Goal: Information Seeking & Learning: Learn about a topic

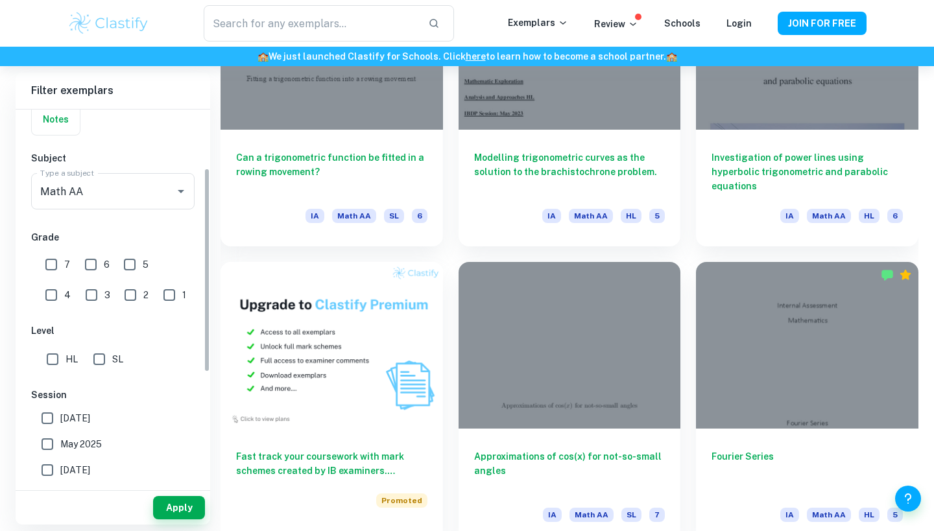
scroll to position [108, 0]
click at [51, 275] on input "7" at bounding box center [51, 264] width 26 height 26
checkbox input "true"
click at [88, 259] on input "6" at bounding box center [91, 264] width 26 height 26
checkbox input "true"
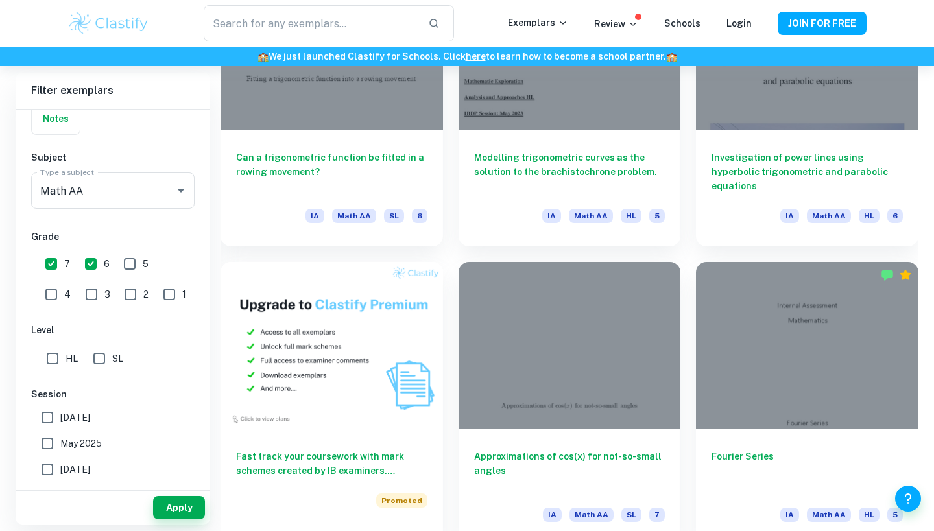
click at [93, 355] on input "SL" at bounding box center [99, 359] width 26 height 26
checkbox input "true"
click at [132, 171] on div "Subject Type a subject Math AA Type a subject" at bounding box center [112, 182] width 163 height 64
click at [132, 178] on div "Math AA Type a subject" at bounding box center [112, 191] width 163 height 36
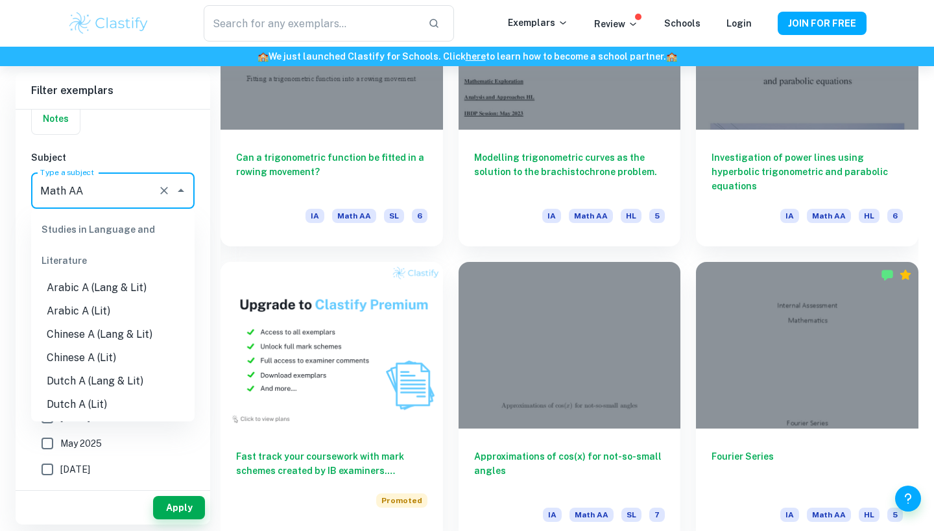
scroll to position [1614, 0]
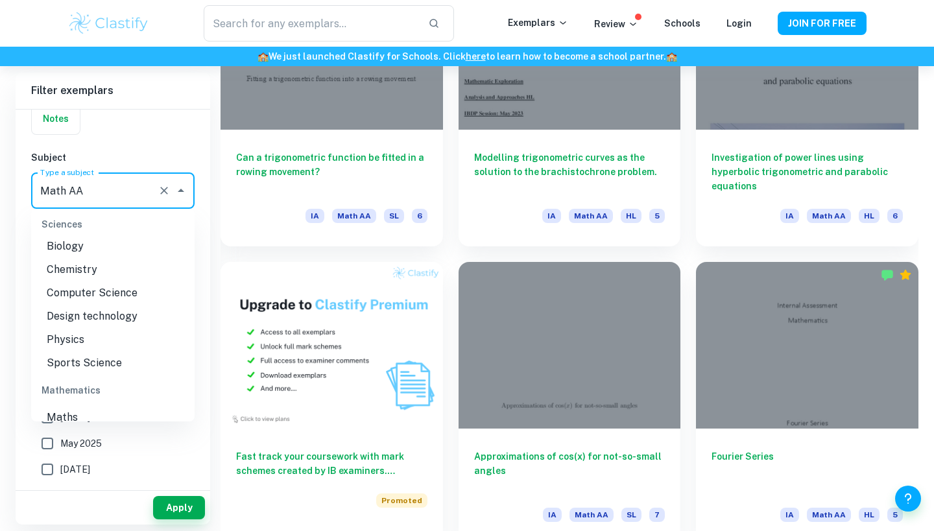
click at [126, 181] on input "Math AA" at bounding box center [94, 190] width 115 height 25
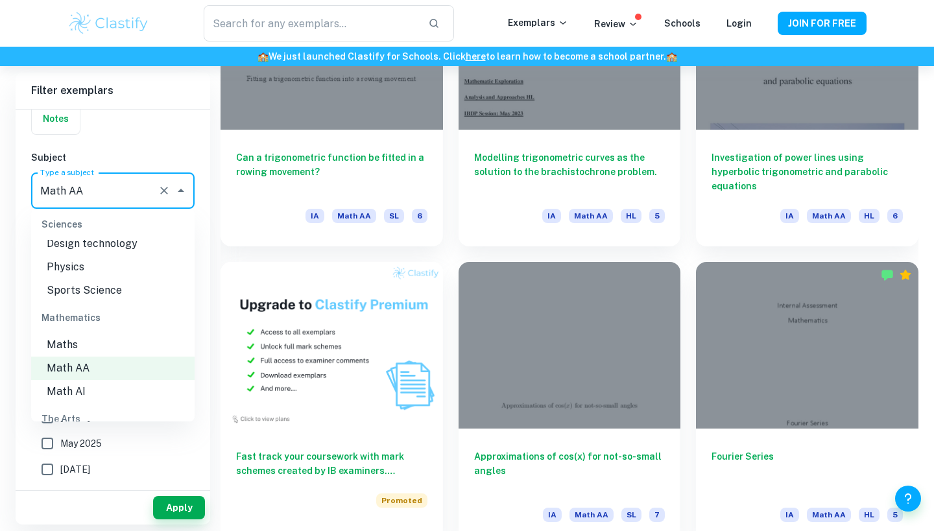
scroll to position [1770, 0]
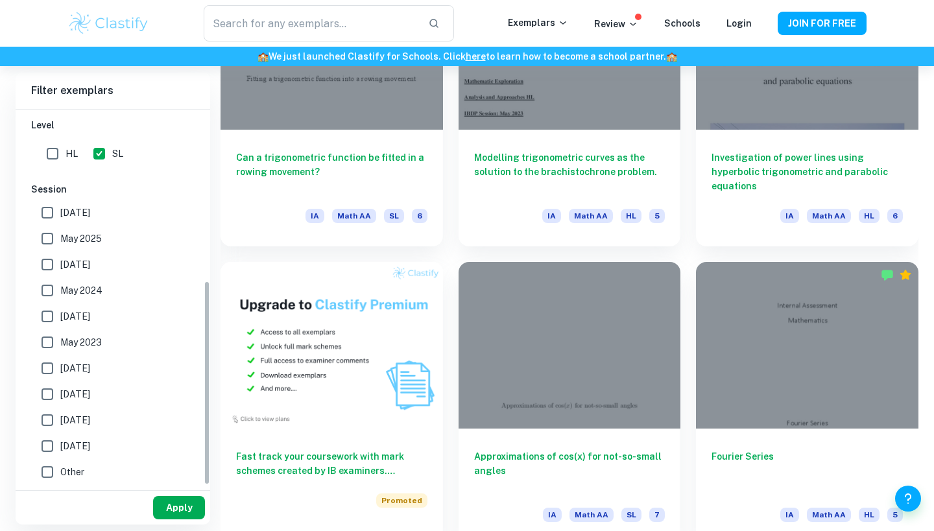
scroll to position [313, 0]
click at [182, 444] on button "Apply" at bounding box center [179, 507] width 52 height 23
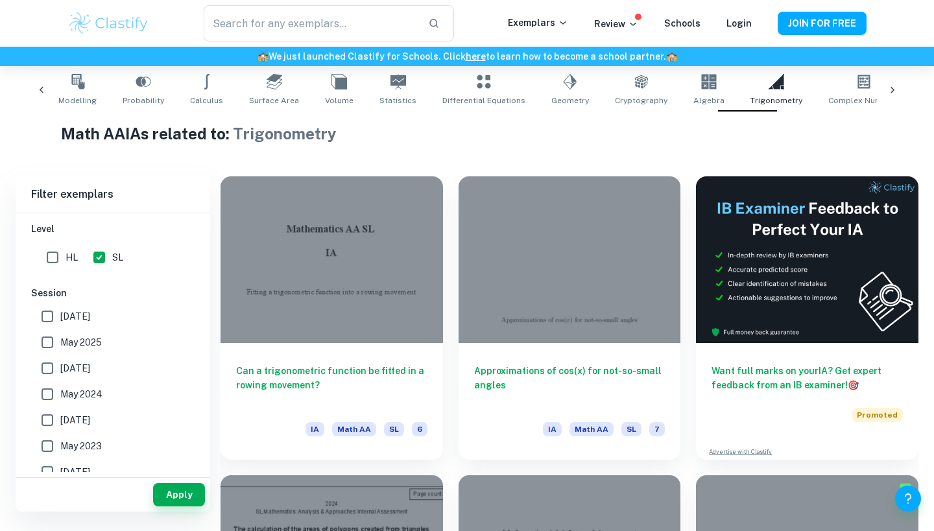
scroll to position [248, 0]
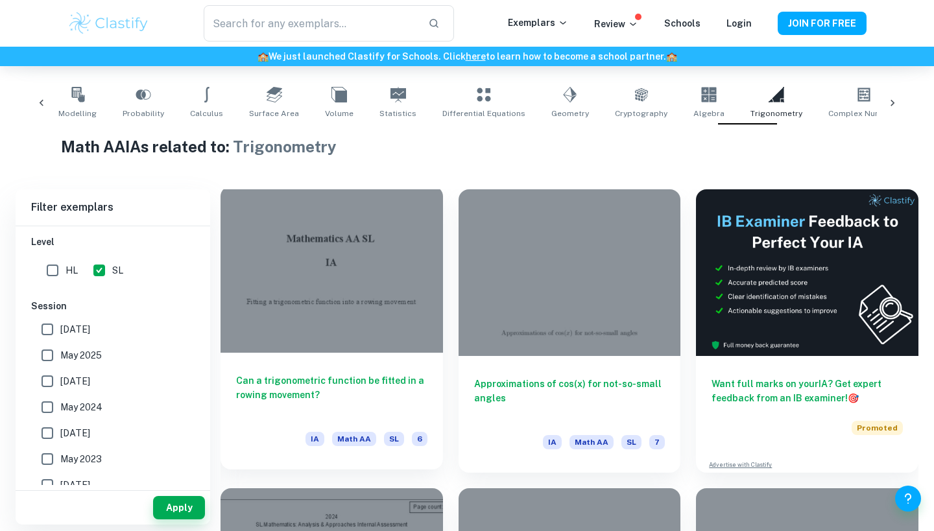
click at [344, 298] on div at bounding box center [332, 269] width 223 height 167
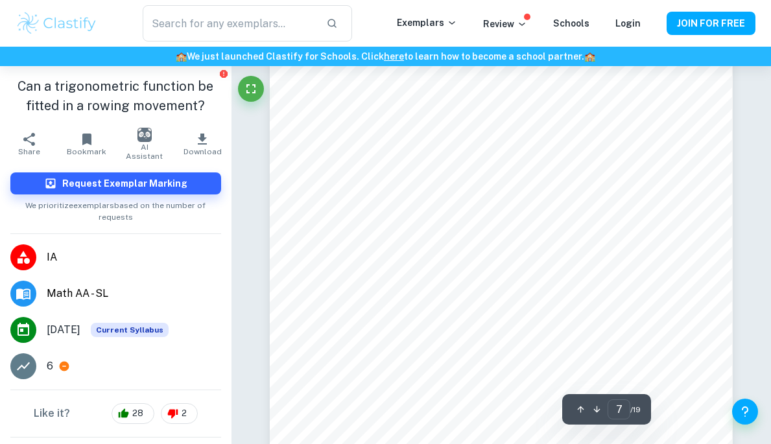
scroll to position [4614, 0]
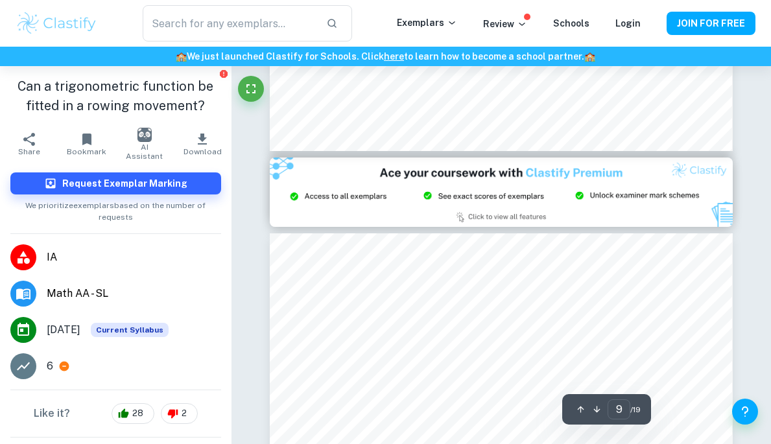
type input "8"
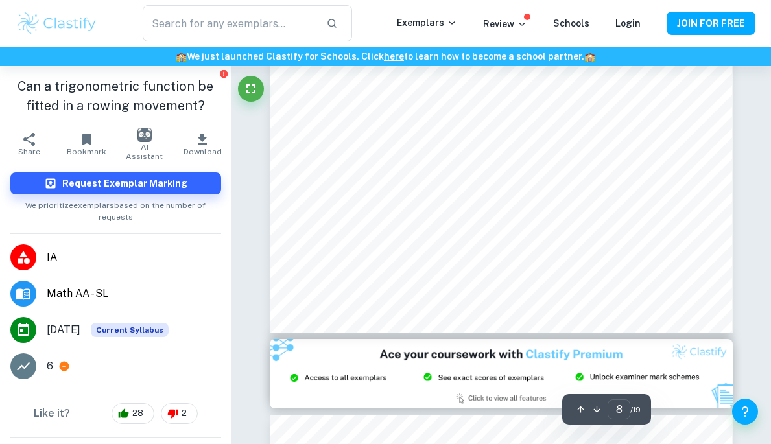
scroll to position [4697, 0]
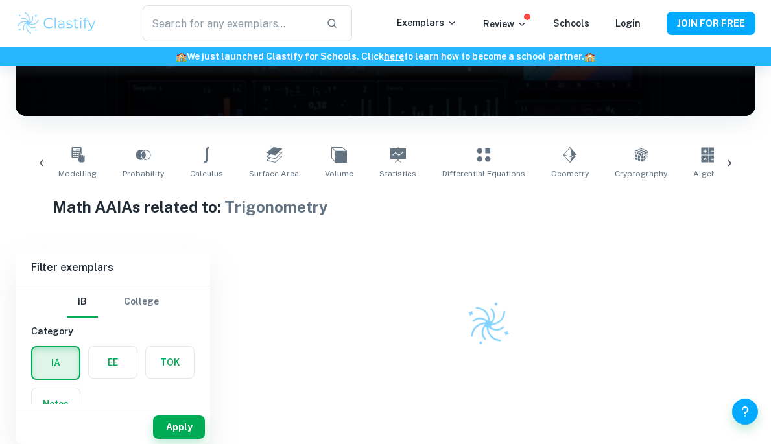
scroll to position [188, 0]
click at [181, 422] on button "Apply" at bounding box center [179, 427] width 52 height 23
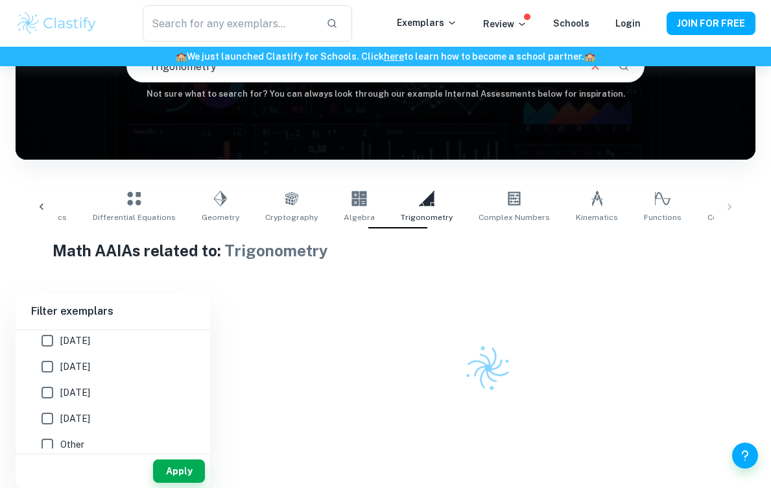
scroll to position [144, 0]
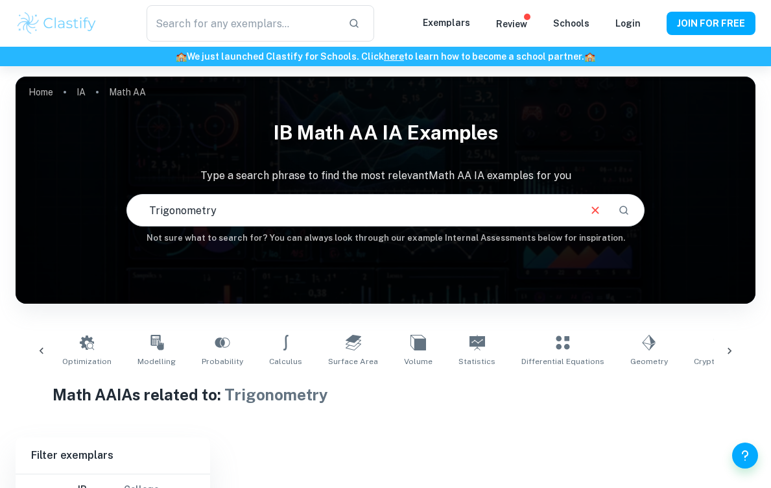
scroll to position [0, 141]
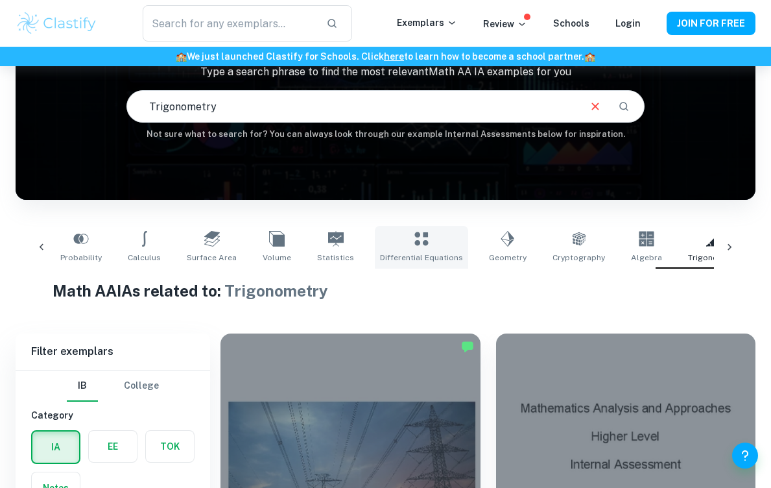
checkbox input "true"
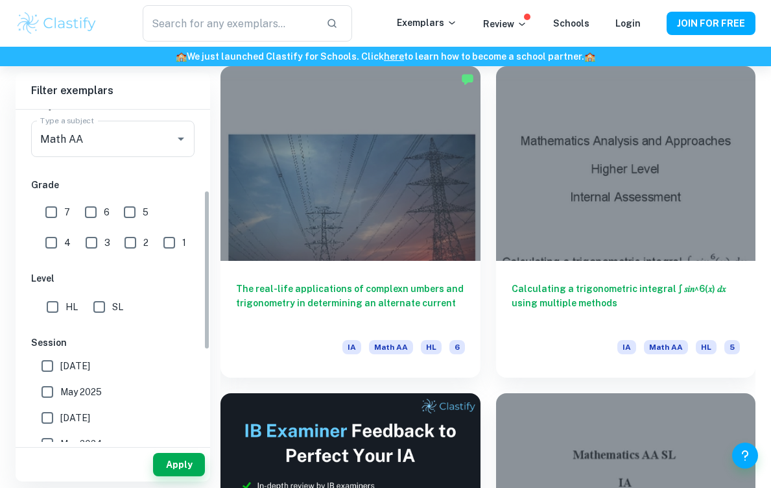
scroll to position [172, 0]
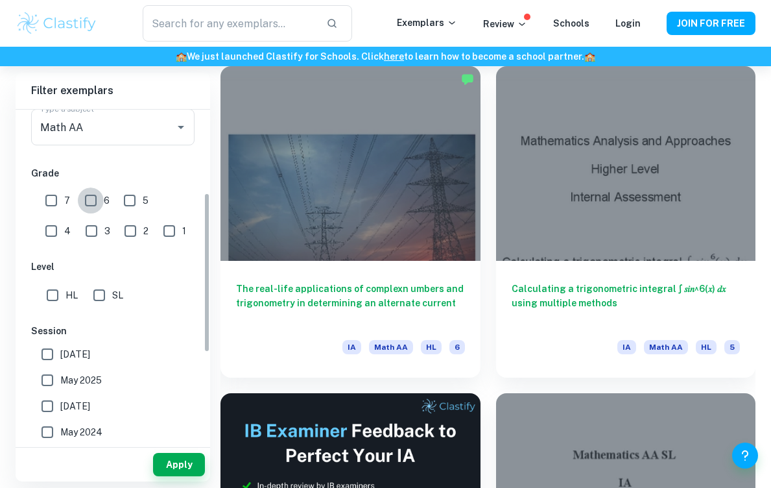
click at [92, 202] on input "6" at bounding box center [91, 200] width 26 height 26
checkbox input "true"
click at [54, 202] on input "7" at bounding box center [51, 200] width 26 height 26
checkbox input "true"
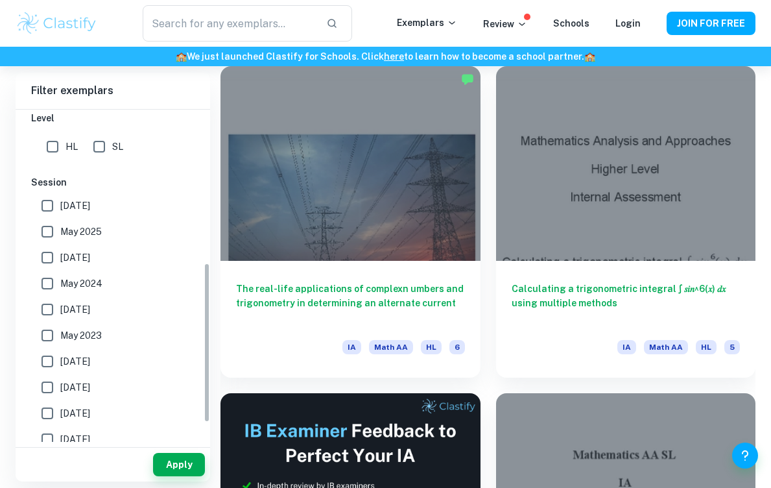
scroll to position [317, 0]
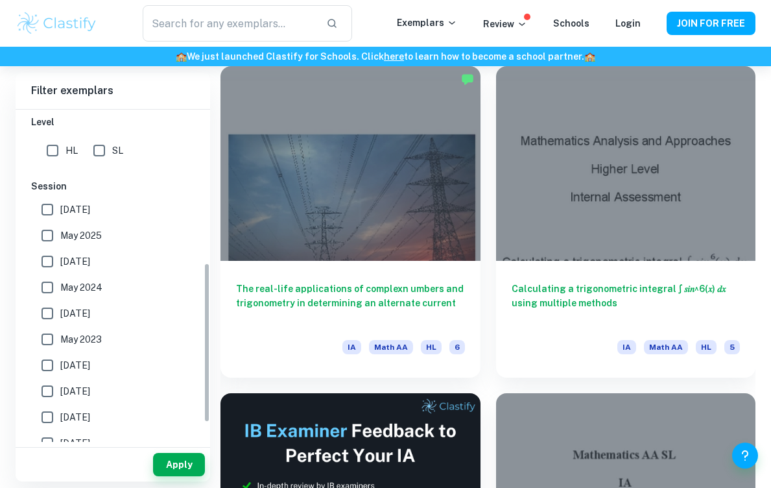
click at [99, 150] on input "SL" at bounding box center [99, 151] width 26 height 26
checkbox input "true"
click at [182, 463] on button "Apply" at bounding box center [179, 464] width 52 height 23
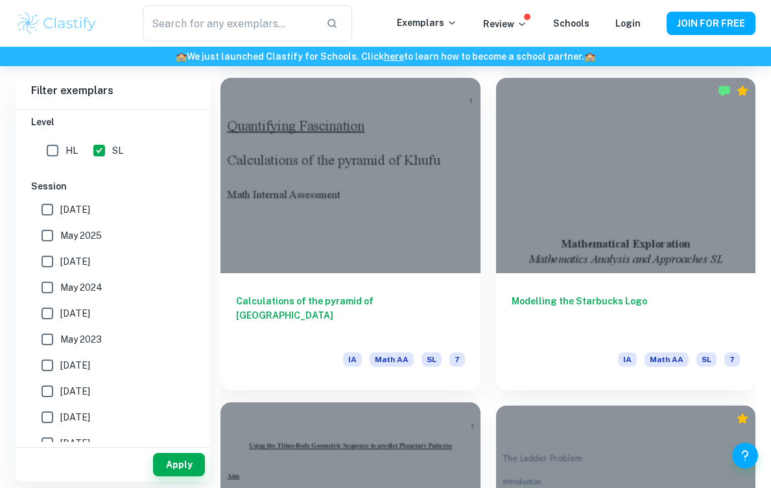
scroll to position [2320, 0]
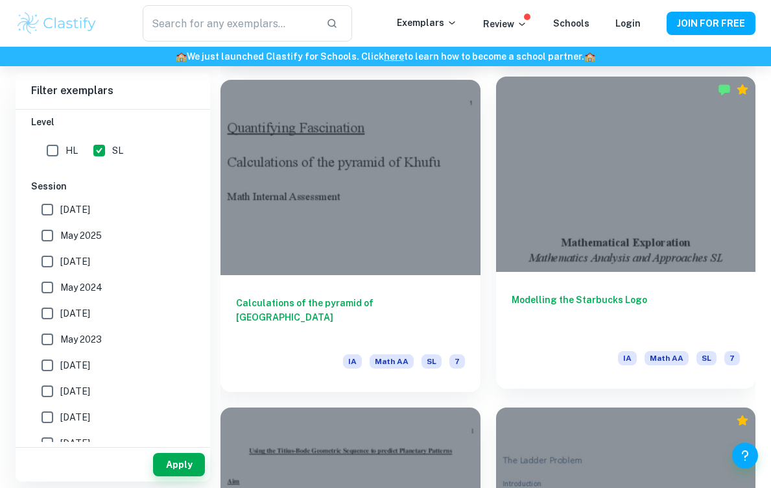
click at [668, 178] on div at bounding box center [626, 174] width 260 height 195
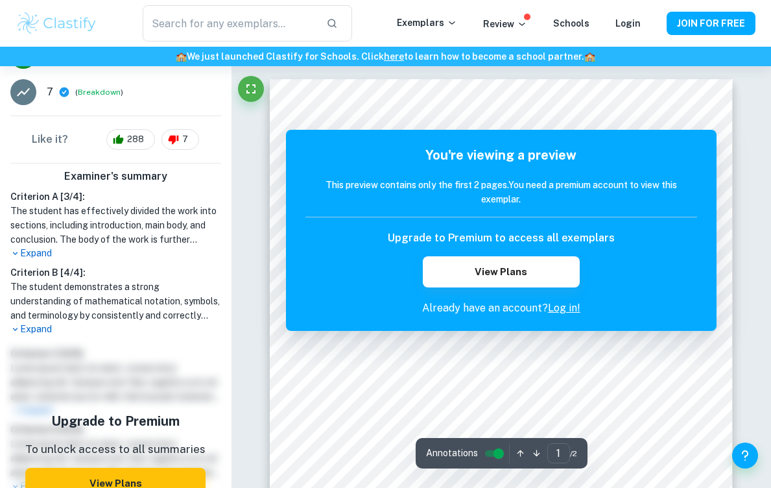
scroll to position [227, 0]
click at [43, 328] on p "Expand" at bounding box center [115, 329] width 211 height 14
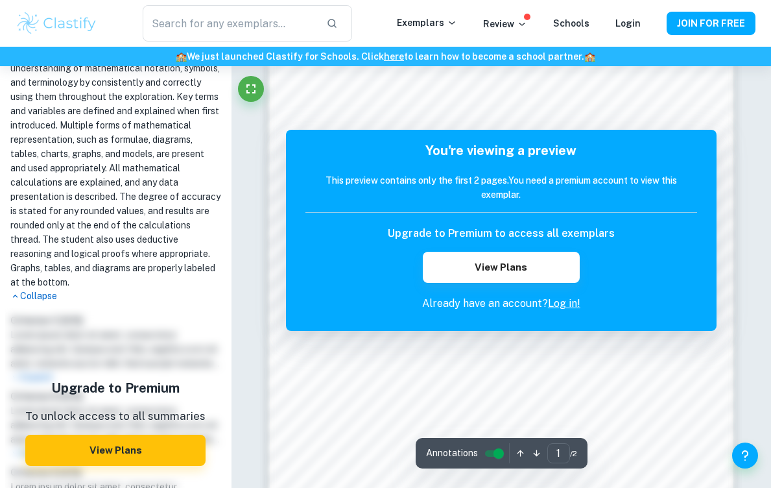
scroll to position [811, 0]
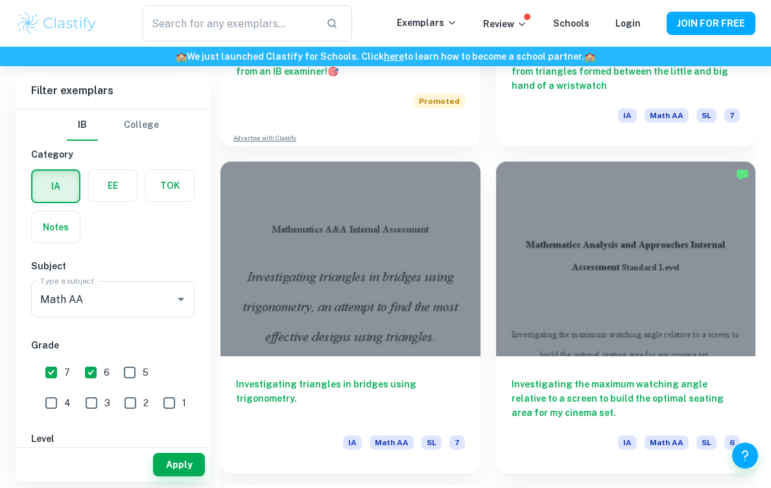
scroll to position [929, 0]
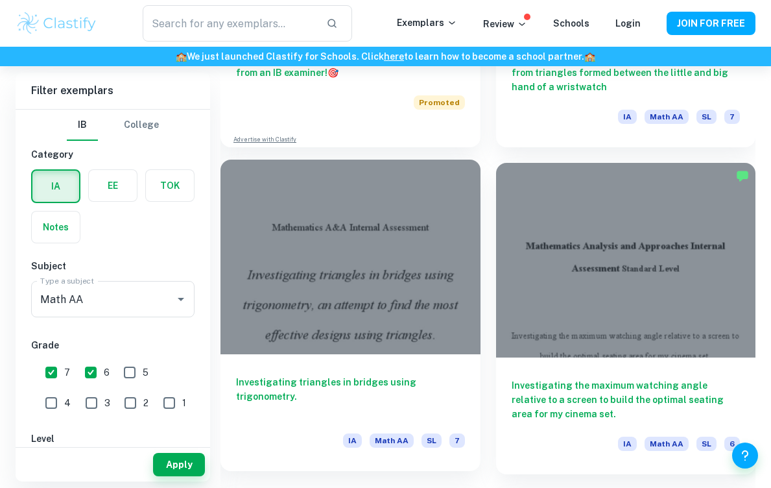
click at [278, 311] on div at bounding box center [351, 257] width 260 height 195
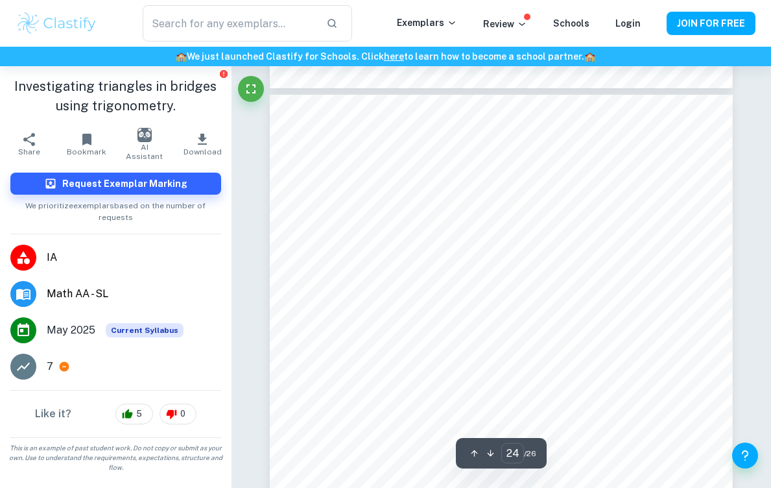
scroll to position [15566, 0]
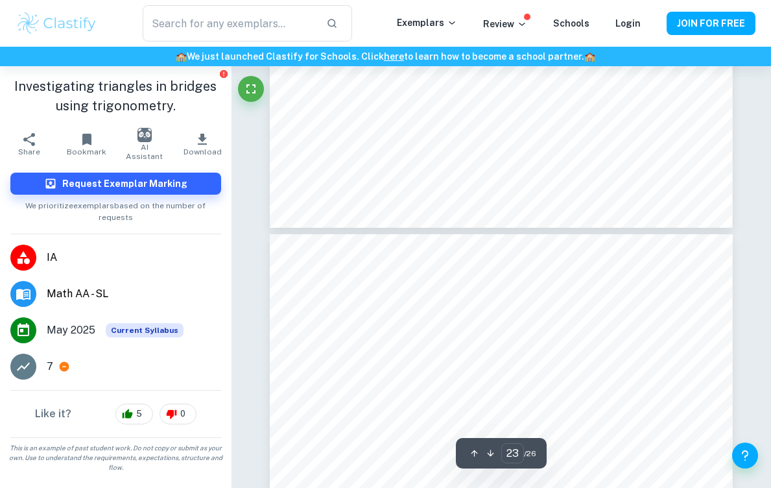
type input "22"
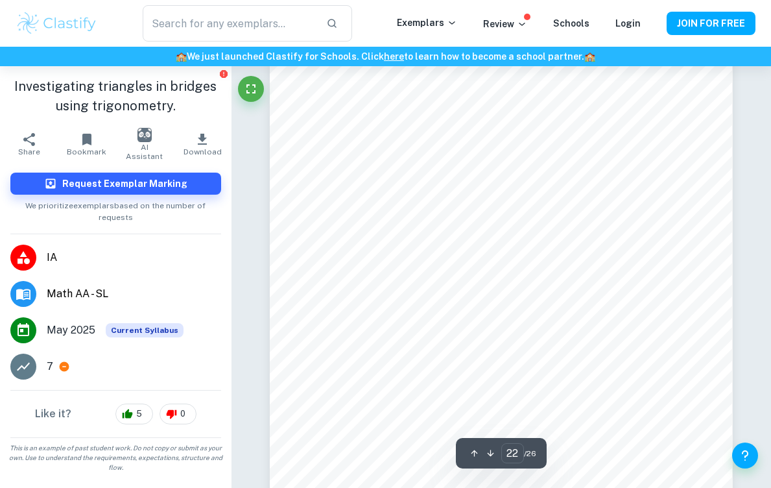
scroll to position [14435, 0]
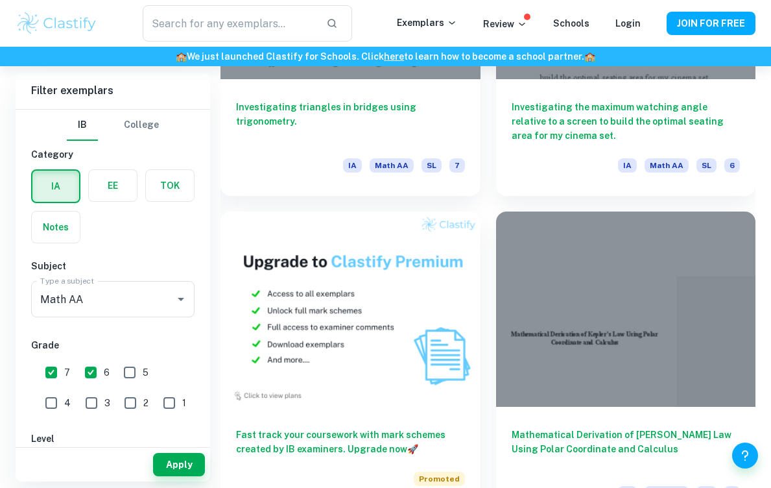
scroll to position [1229, 0]
